Goal: Information Seeking & Learning: Learn about a topic

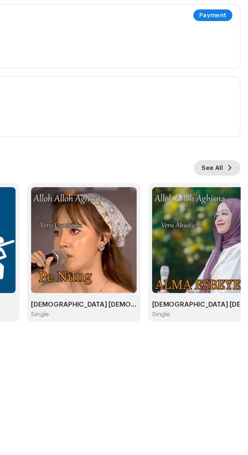
click at [235, 194] on span "See All" at bounding box center [229, 195] width 11 height 10
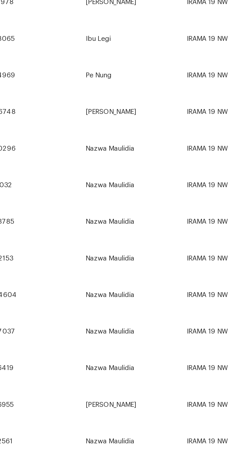
scroll to position [83, 0]
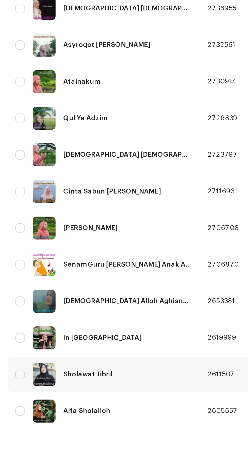
click at [51, 429] on div "Sholawat Jibril" at bounding box center [46, 429] width 26 height 4
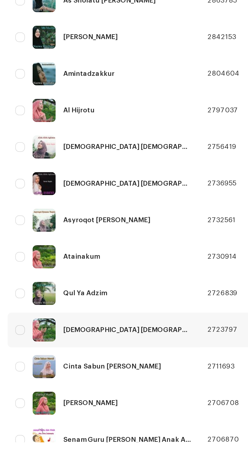
click at [54, 394] on div "Alloh Alloh Aghisna" at bounding box center [67, 396] width 68 height 4
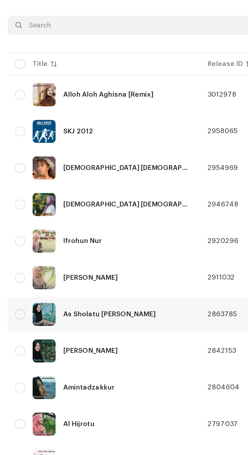
click at [60, 221] on div "As Sholatu Alan Nabi" at bounding box center [57, 223] width 49 height 4
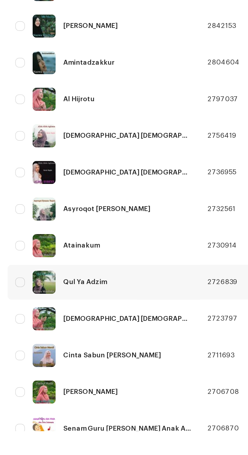
click at [52, 376] on div "Qul Ya Adzim" at bounding box center [44, 377] width 23 height 4
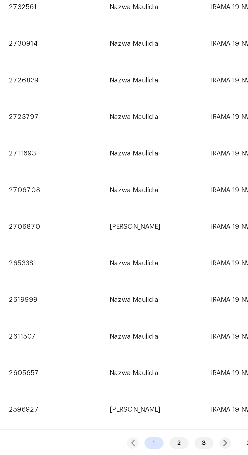
scroll to position [120, 0]
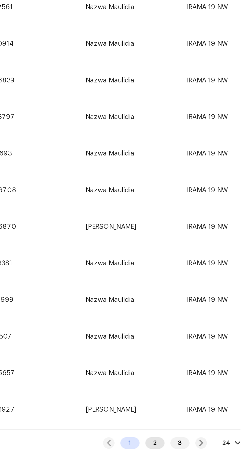
click at [200, 448] on div "2" at bounding box center [199, 448] width 10 height 6
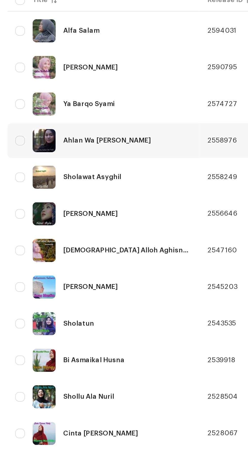
click at [75, 163] on div "Ahlan Wa Sahlan Bin Naby" at bounding box center [56, 165] width 46 height 4
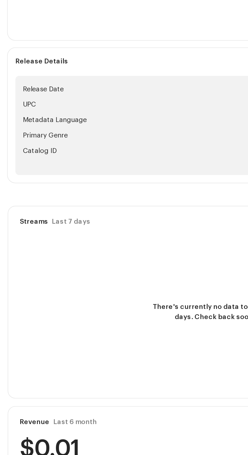
scroll to position [43, 0]
